Goal: Task Accomplishment & Management: Use online tool/utility

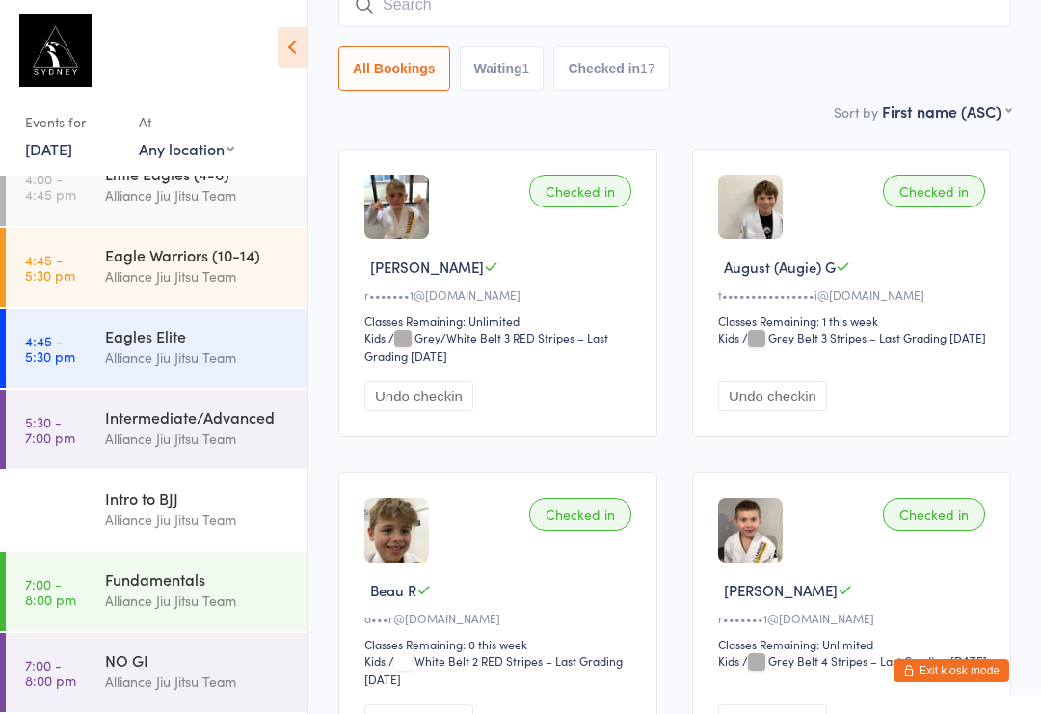
scroll to position [272, 0]
click at [203, 256] on div "Eagle Warriors (10-14)" at bounding box center [198, 254] width 186 height 21
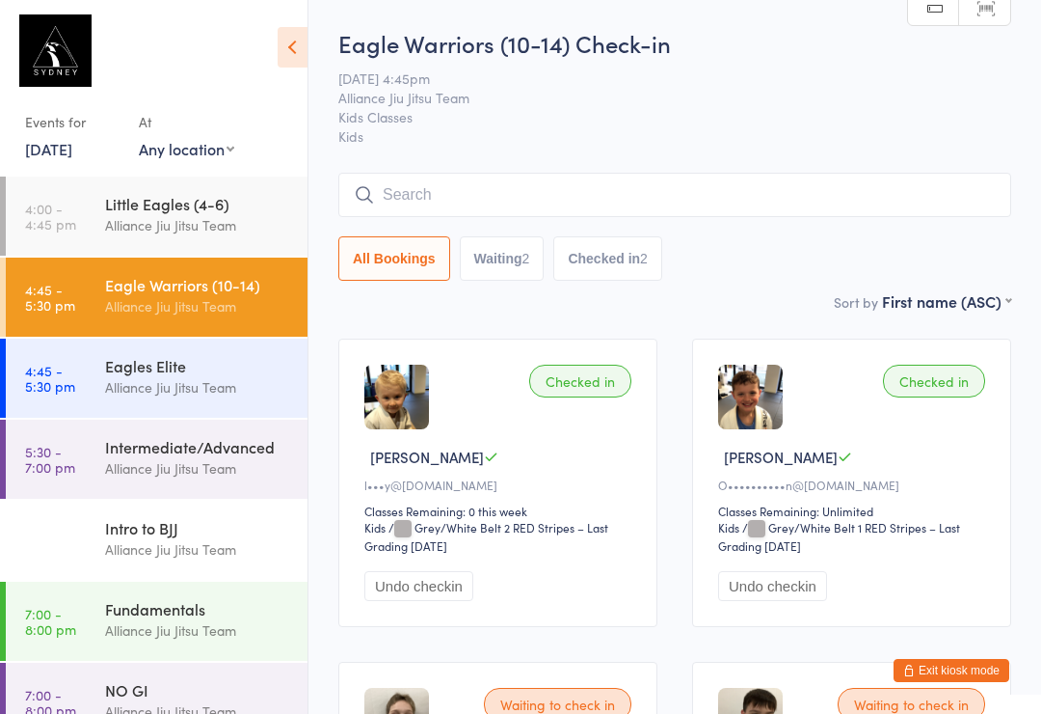
click at [678, 194] on input "search" at bounding box center [674, 195] width 673 height 44
click at [695, 180] on input "search" at bounding box center [674, 195] width 673 height 44
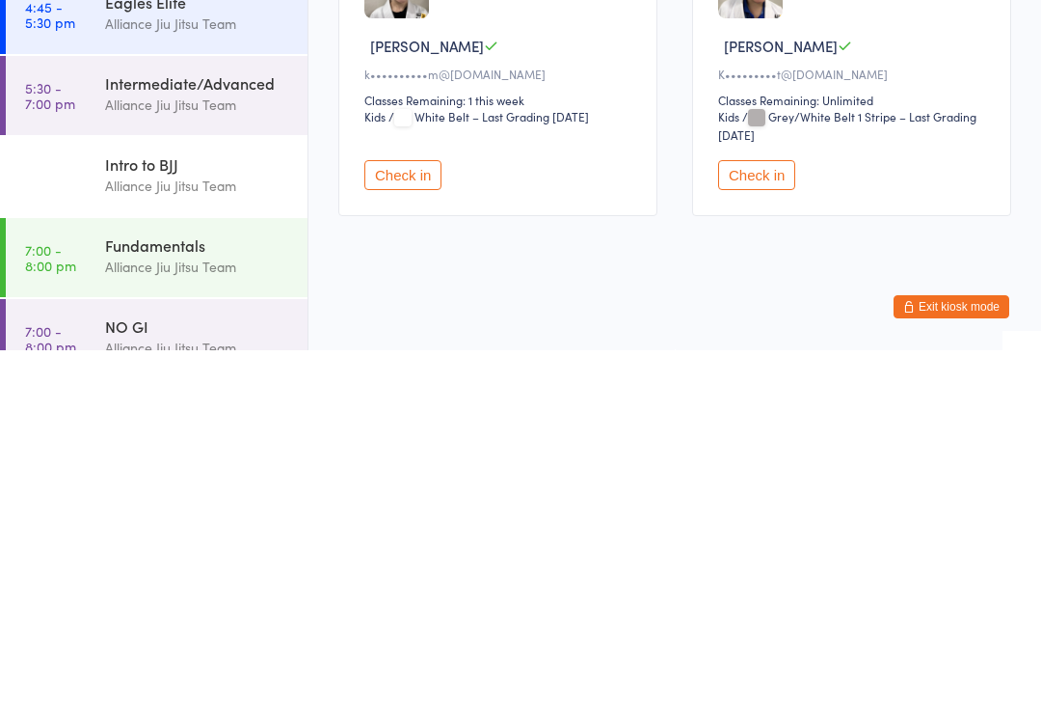
scroll to position [394, 0]
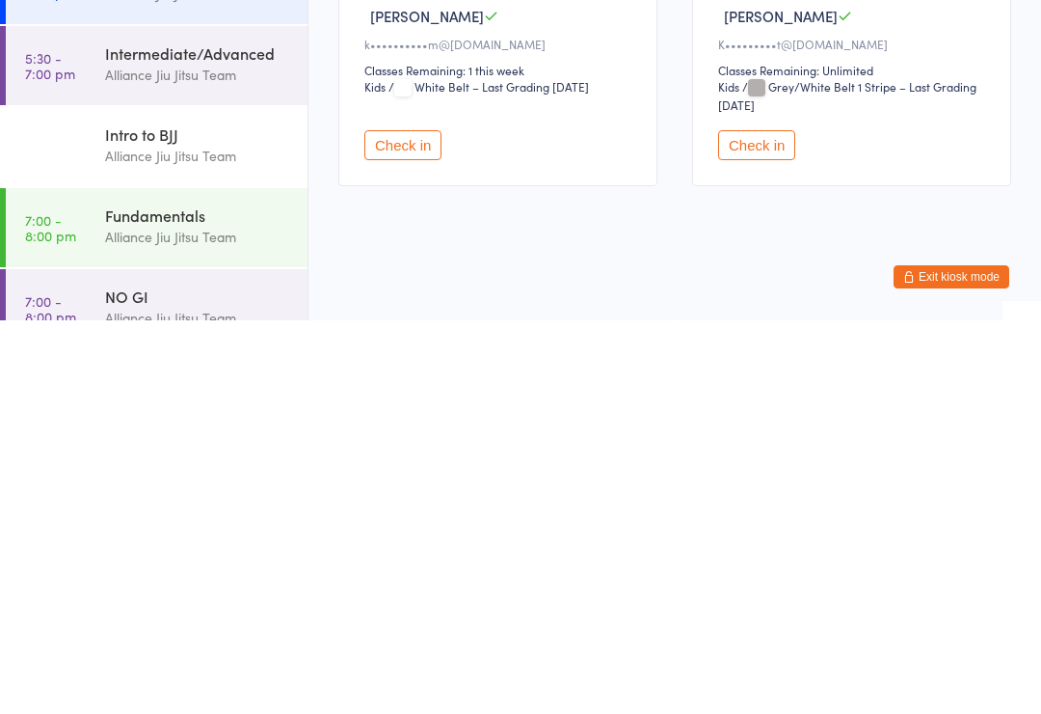
click at [424, 524] on button "Check in" at bounding box center [402, 539] width 77 height 30
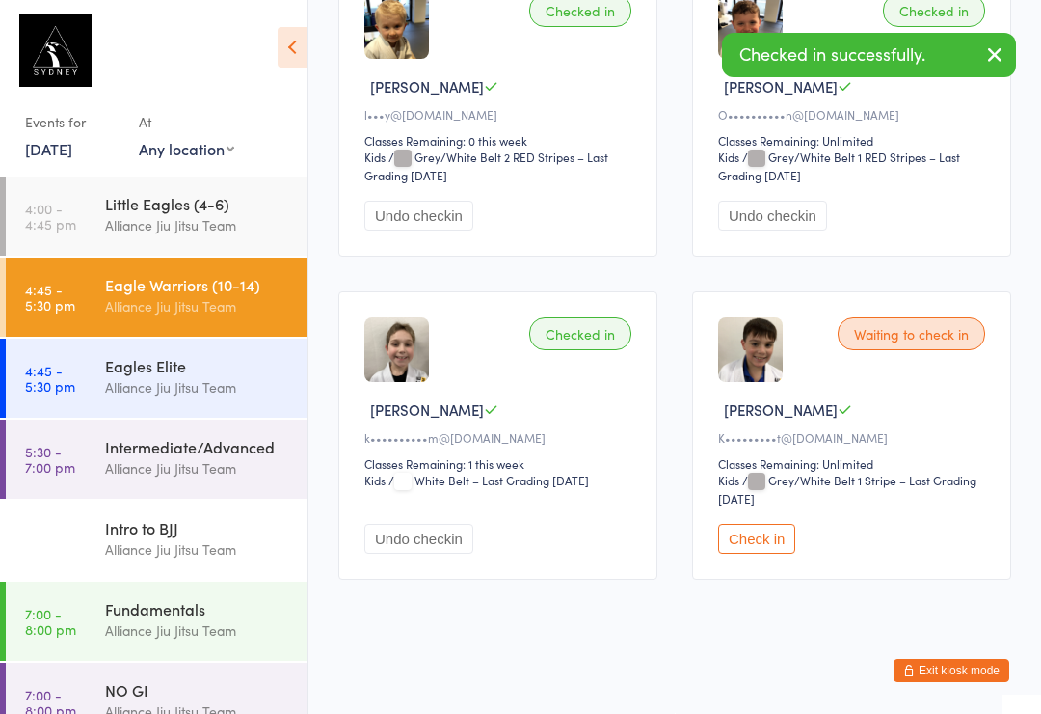
click at [773, 535] on button "Check in" at bounding box center [756, 539] width 77 height 30
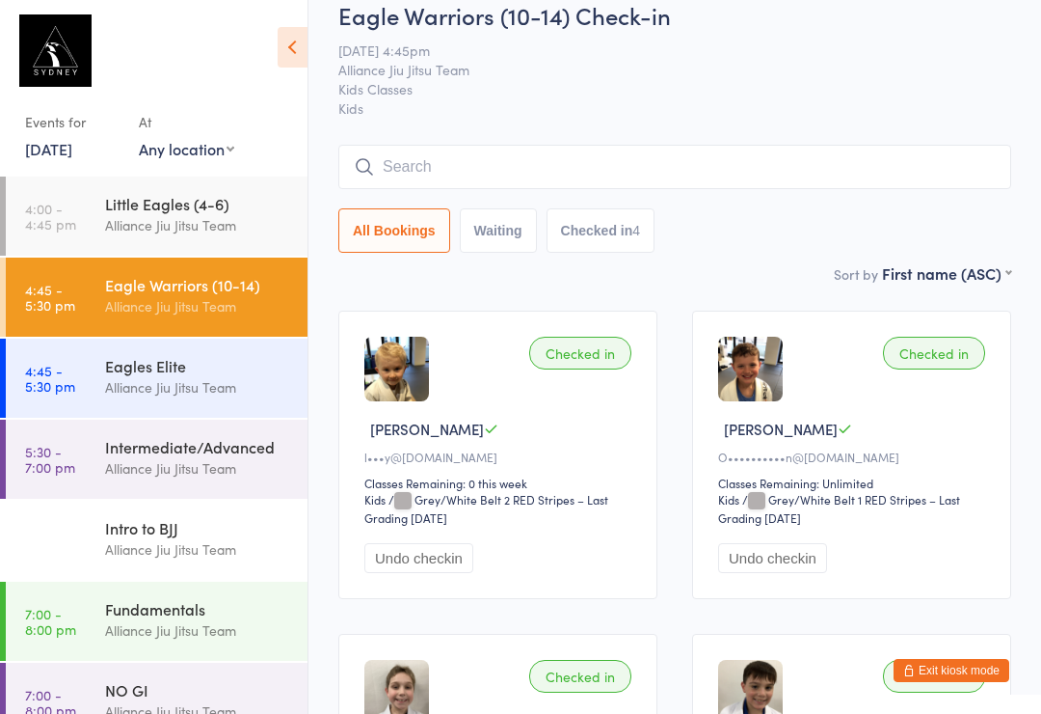
scroll to position [0, 0]
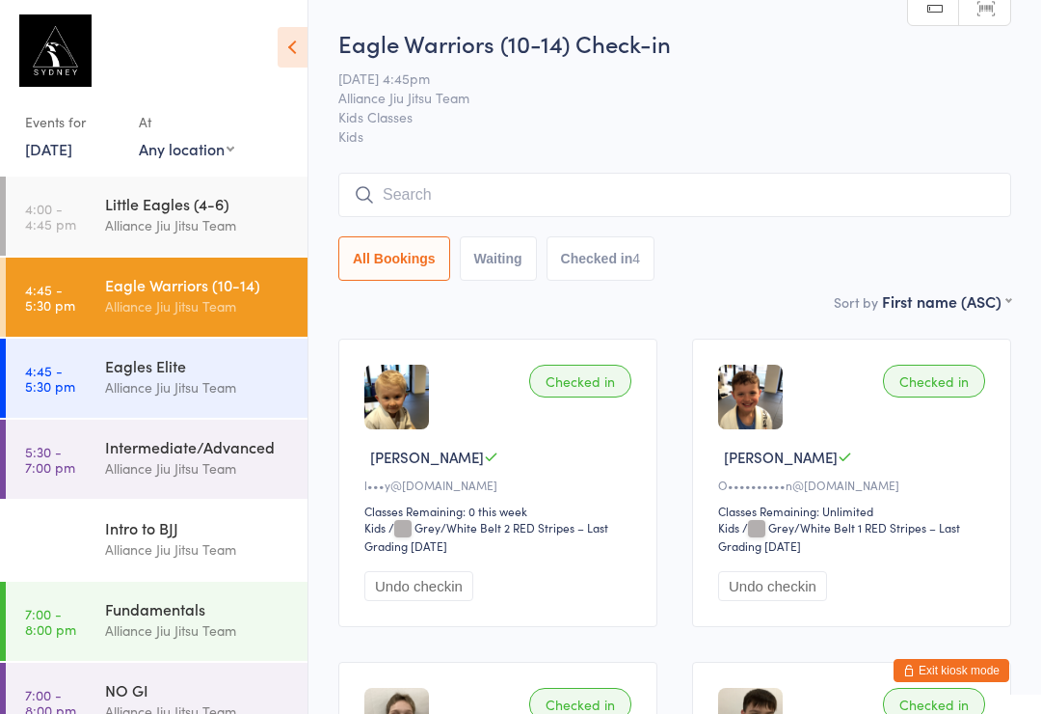
click at [394, 199] on input "search" at bounding box center [674, 195] width 673 height 44
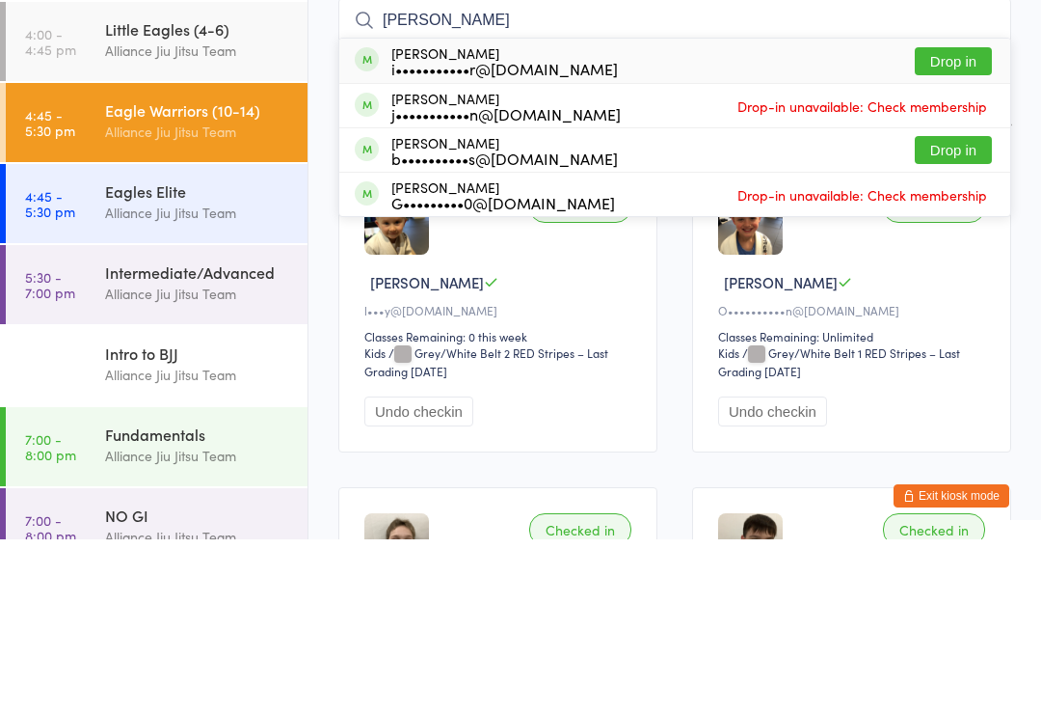
type input "[PERSON_NAME]"
click at [933, 222] on button "Drop in" at bounding box center [953, 236] width 77 height 28
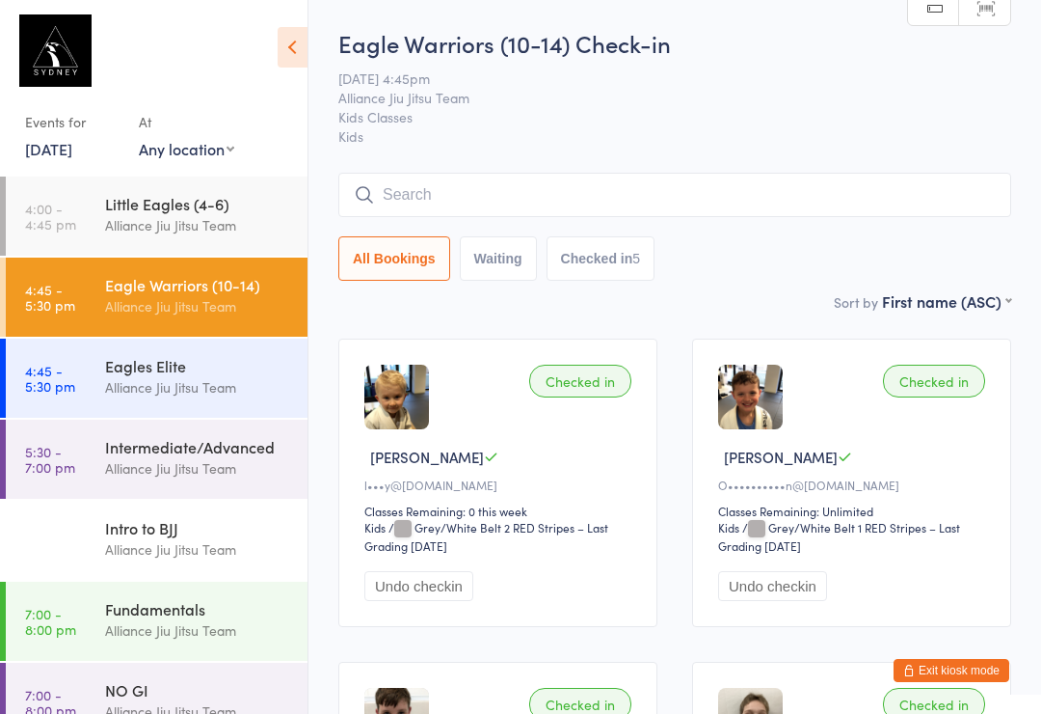
click at [851, 192] on input "search" at bounding box center [674, 195] width 673 height 44
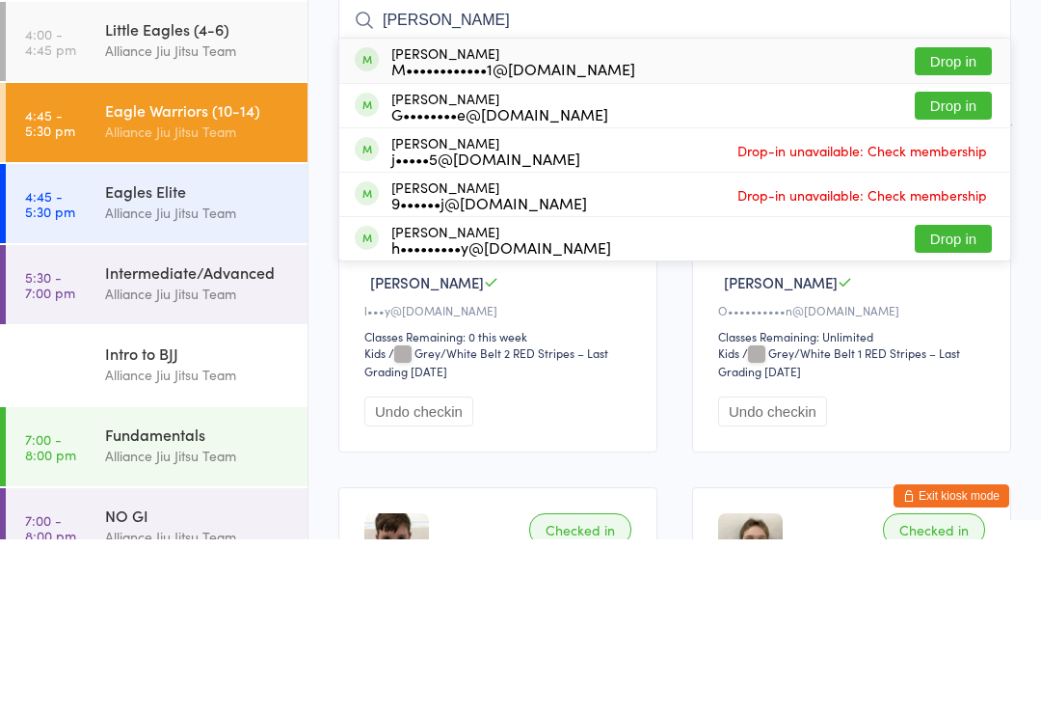
type input "[PERSON_NAME]"
click at [983, 266] on button "Drop in" at bounding box center [953, 280] width 77 height 28
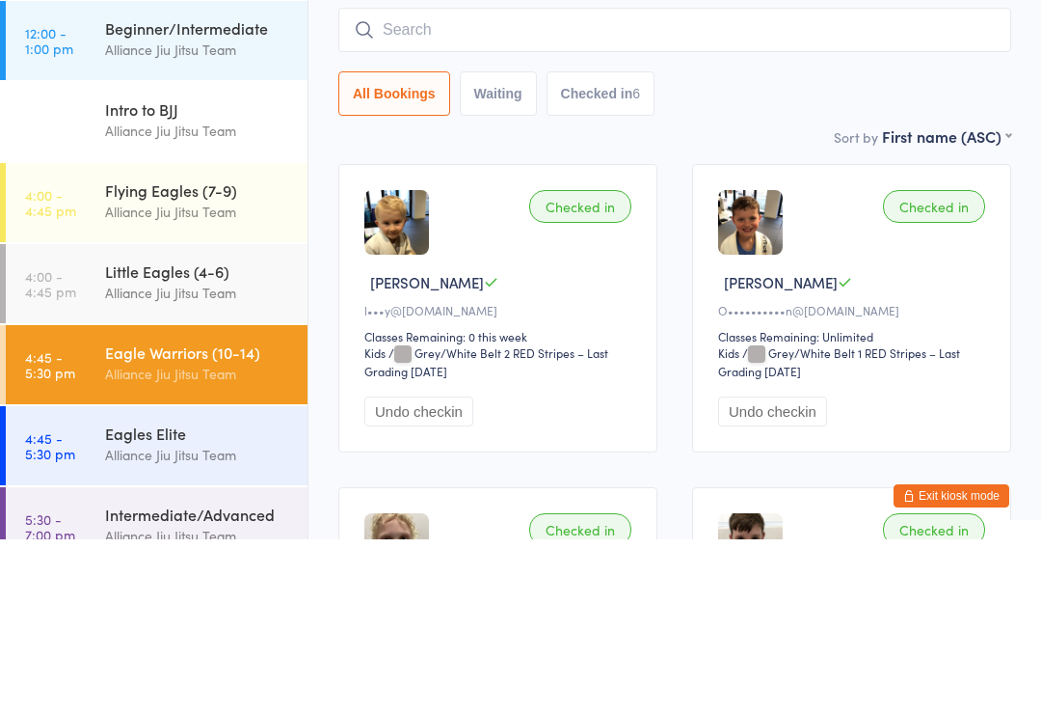
scroll to position [175, 0]
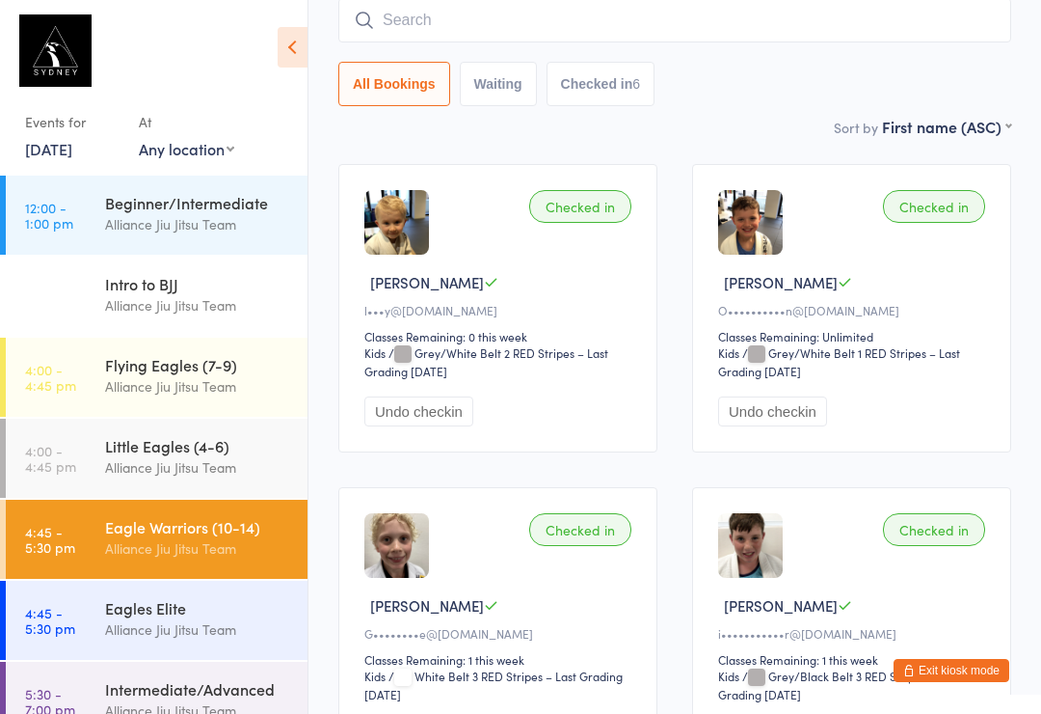
click at [488, 17] on input "search" at bounding box center [674, 20] width 673 height 44
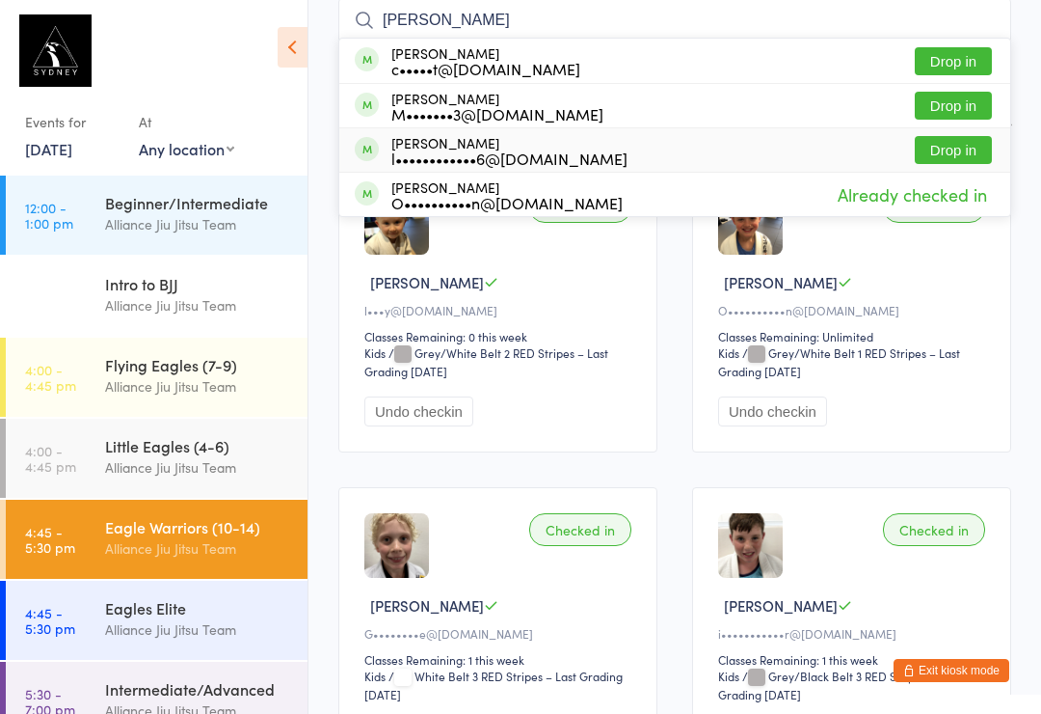
type input "Henry"
click at [517, 150] on div "l••••••••••••6@gmail.com" at bounding box center [509, 157] width 236 height 15
